Goal: Information Seeking & Learning: Learn about a topic

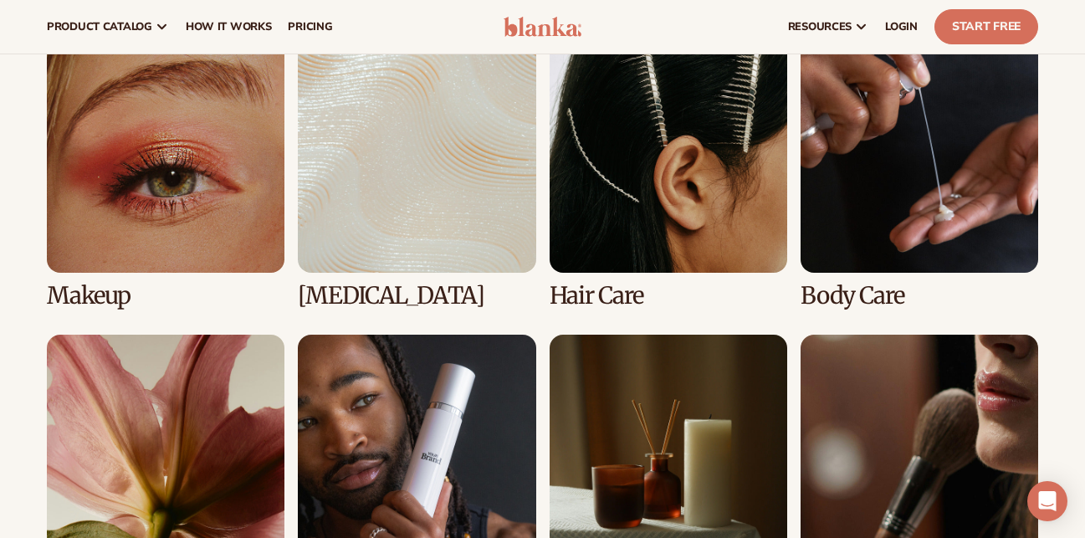
scroll to position [2927, 0]
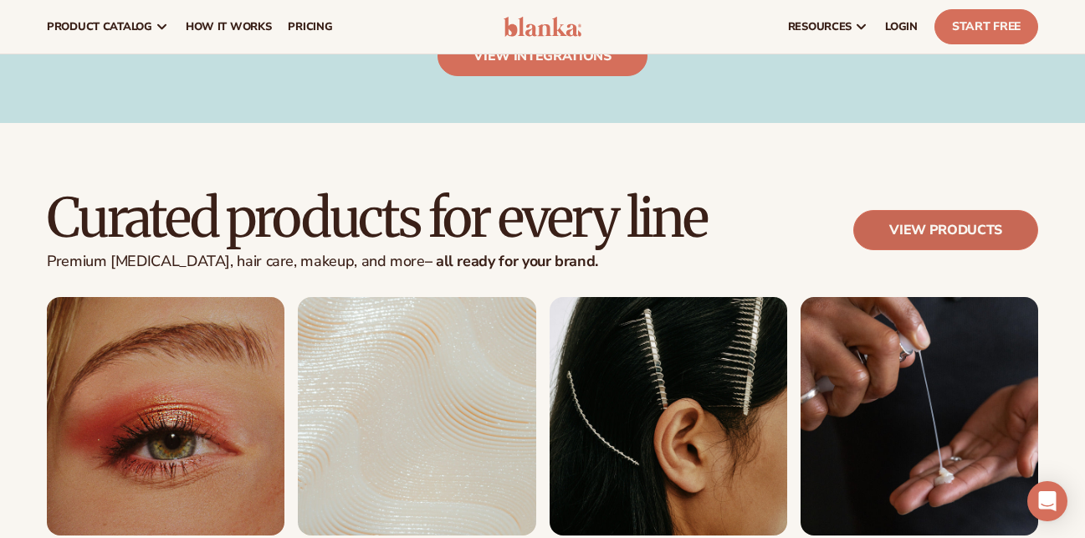
click at [893, 223] on link "View products" at bounding box center [945, 230] width 185 height 40
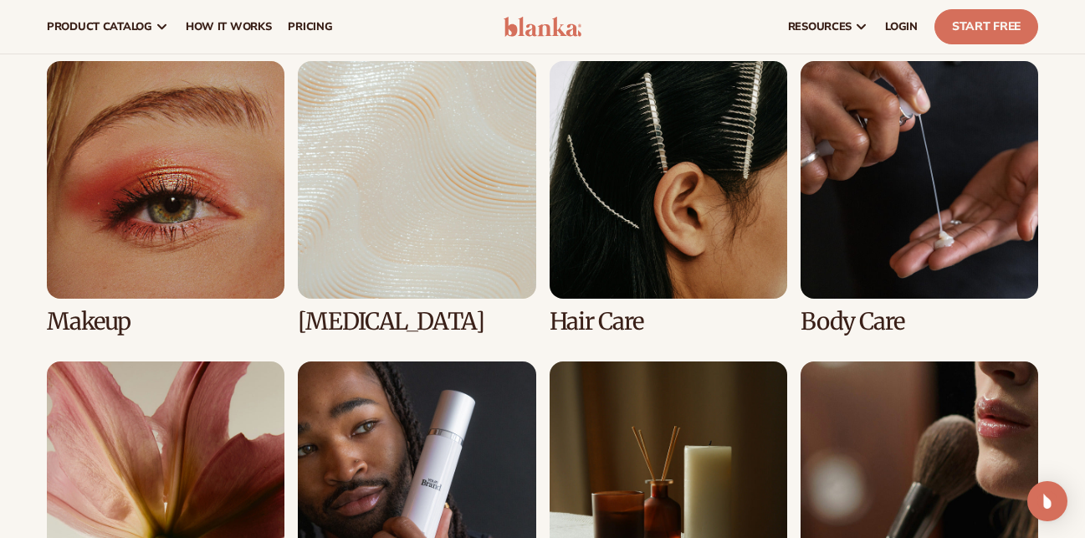
scroll to position [1171, 0]
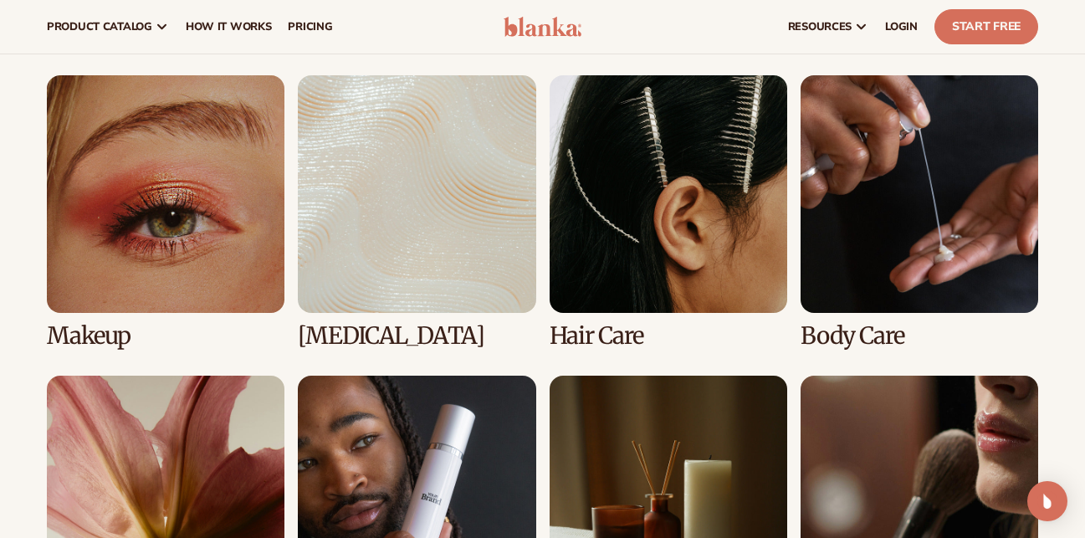
click at [903, 217] on link "4 / 8" at bounding box center [919, 211] width 238 height 273
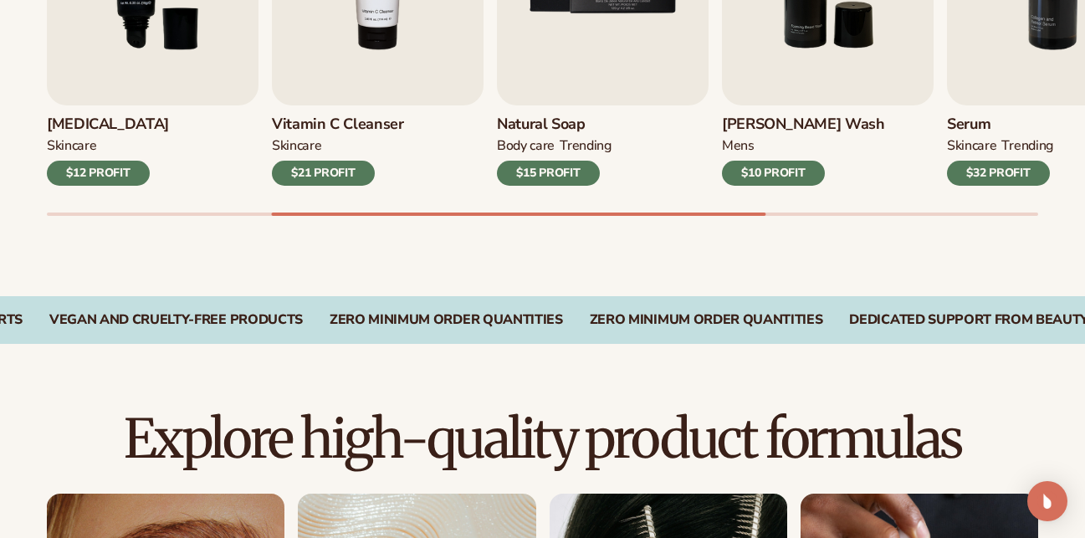
scroll to position [1087, 0]
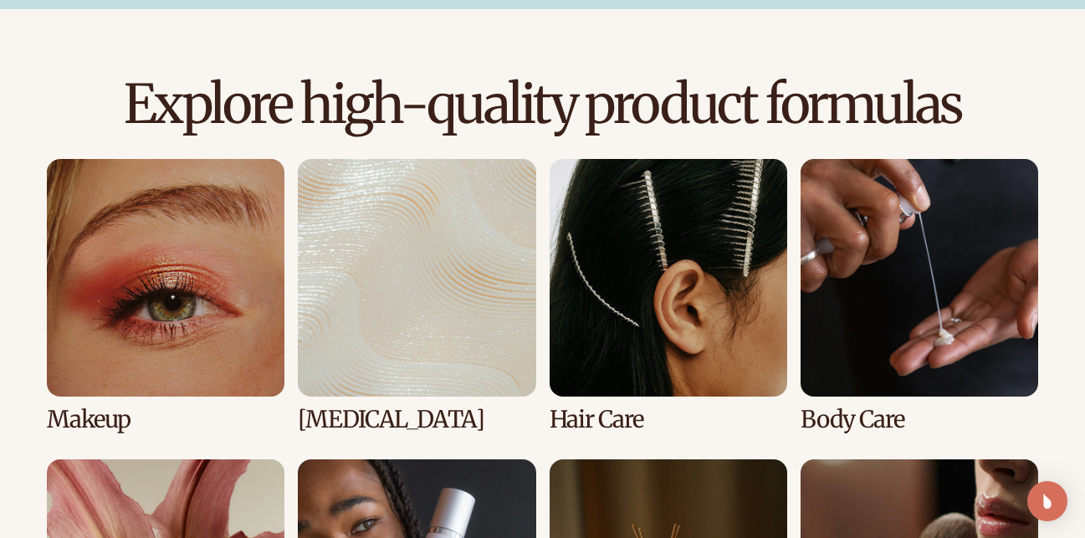
click at [898, 310] on link "4 / 8" at bounding box center [919, 295] width 238 height 273
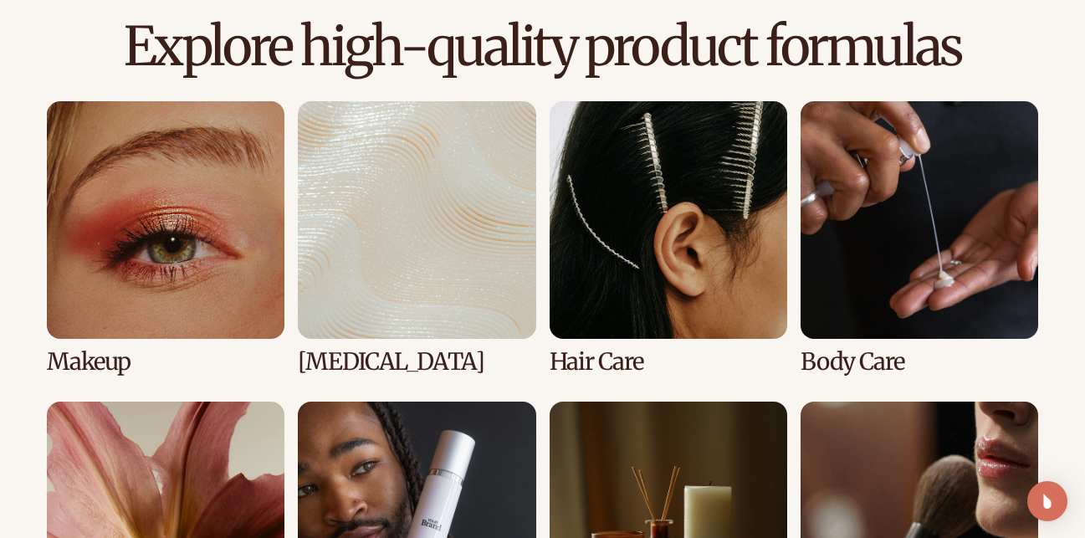
scroll to position [1354, 0]
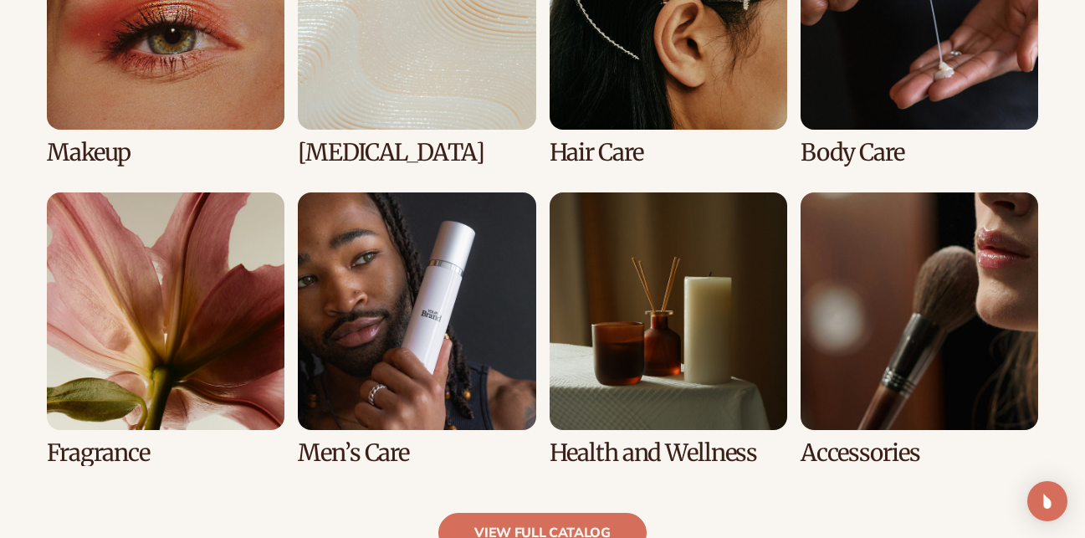
click at [851, 151] on link "4 / 8" at bounding box center [919, 28] width 238 height 273
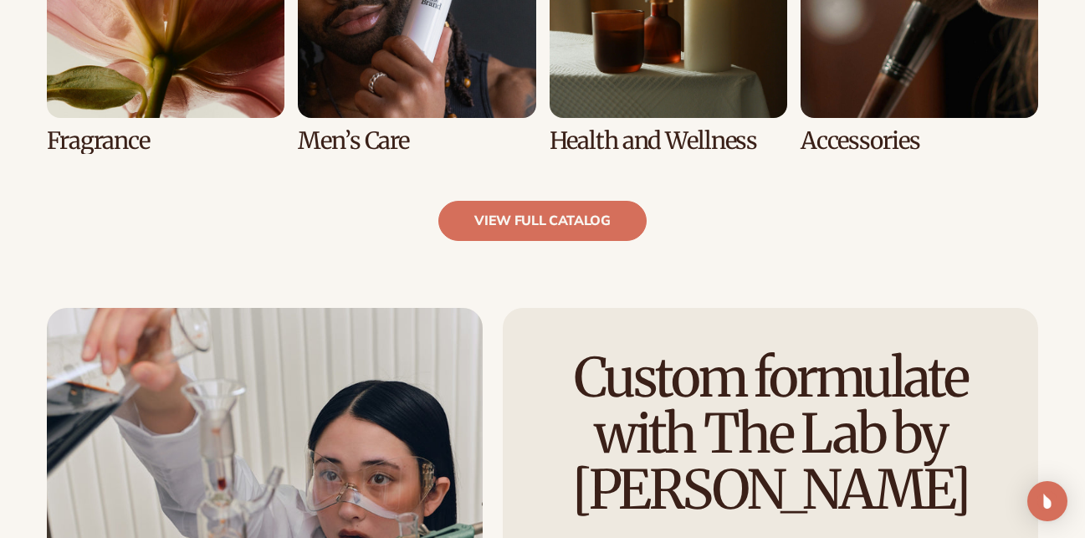
scroll to position [1689, 0]
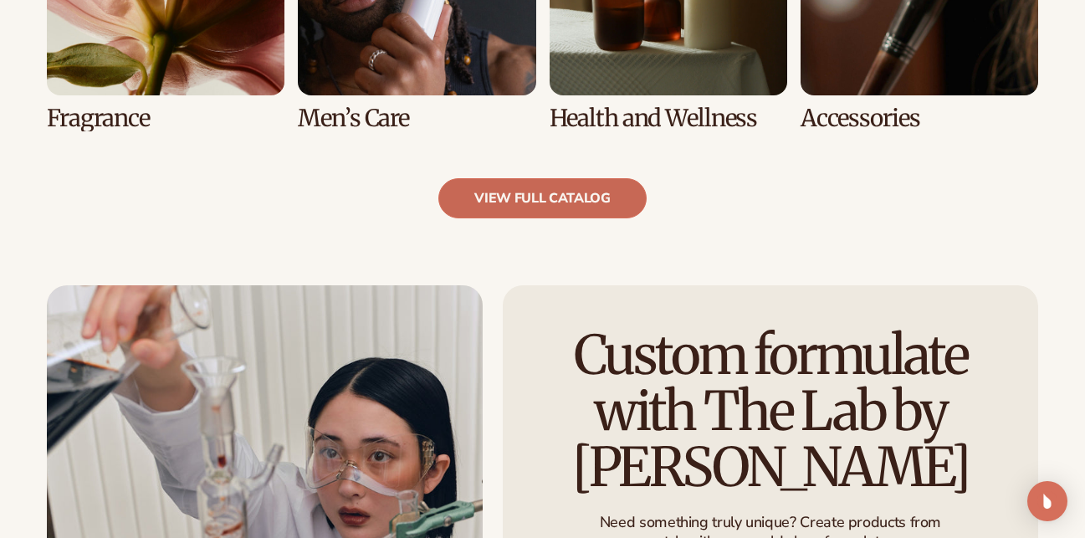
click at [554, 200] on link "view full catalog" at bounding box center [542, 198] width 208 height 40
